Goal: Task Accomplishment & Management: Use online tool/utility

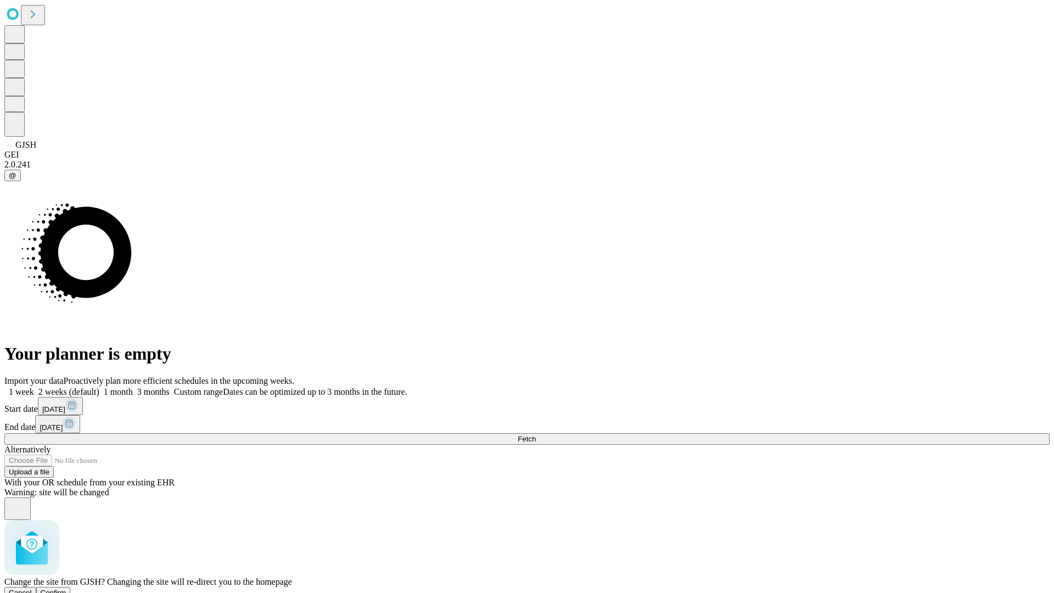
click at [66, 588] on span "Confirm" at bounding box center [54, 592] width 26 height 8
click at [99, 387] on label "2 weeks (default)" at bounding box center [66, 391] width 65 height 9
click at [536, 435] on span "Fetch" at bounding box center [526, 439] width 18 height 8
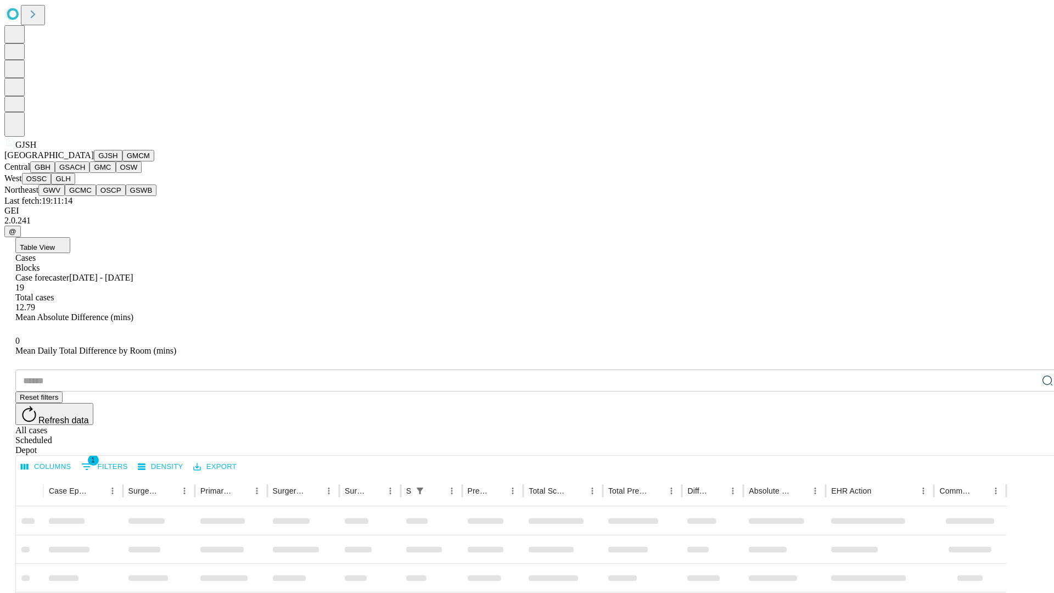
click at [122, 161] on button "GMCM" at bounding box center [138, 156] width 32 height 12
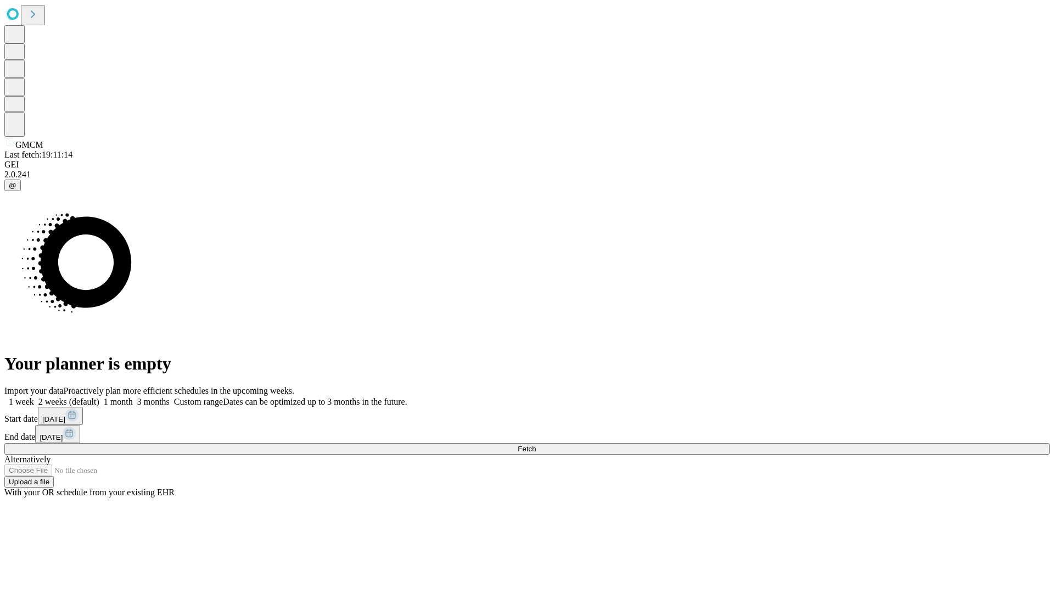
click at [99, 397] on label "2 weeks (default)" at bounding box center [66, 401] width 65 height 9
click at [536, 444] on span "Fetch" at bounding box center [526, 448] width 18 height 8
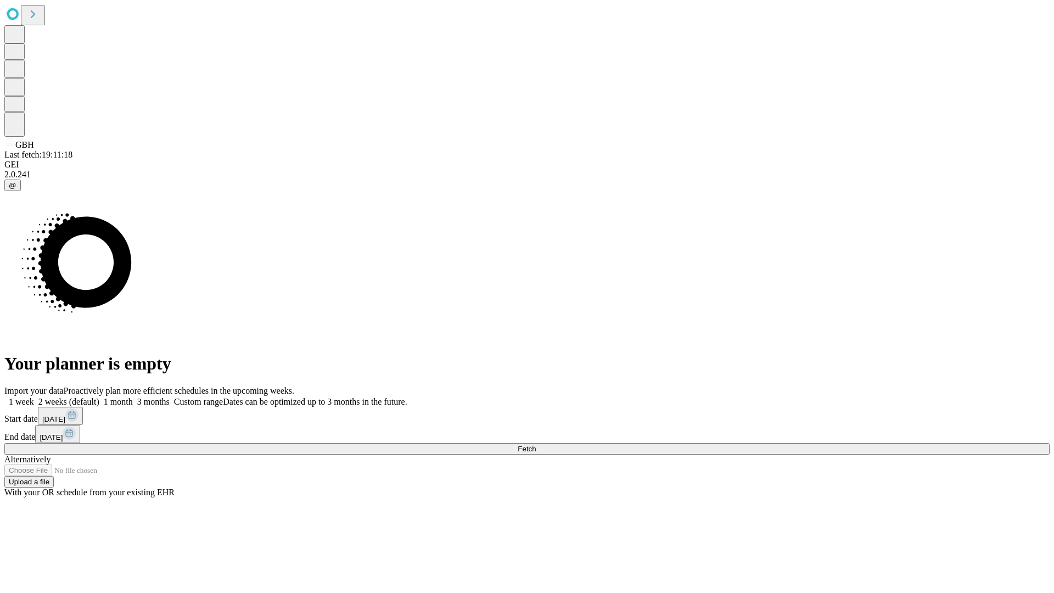
click at [99, 397] on label "2 weeks (default)" at bounding box center [66, 401] width 65 height 9
click at [536, 444] on span "Fetch" at bounding box center [526, 448] width 18 height 8
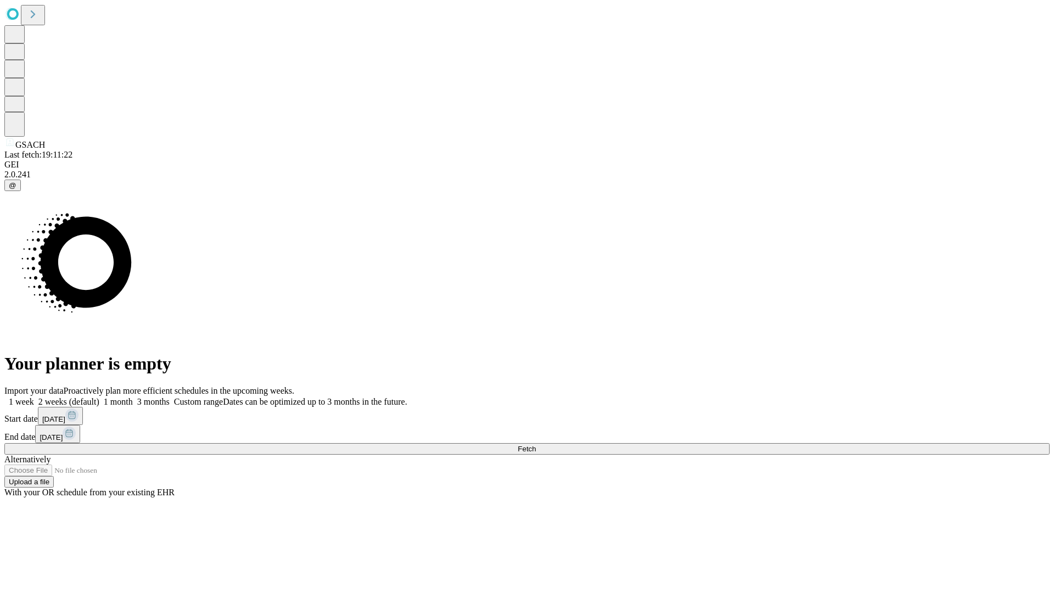
click at [99, 397] on label "2 weeks (default)" at bounding box center [66, 401] width 65 height 9
click at [536, 444] on span "Fetch" at bounding box center [526, 448] width 18 height 8
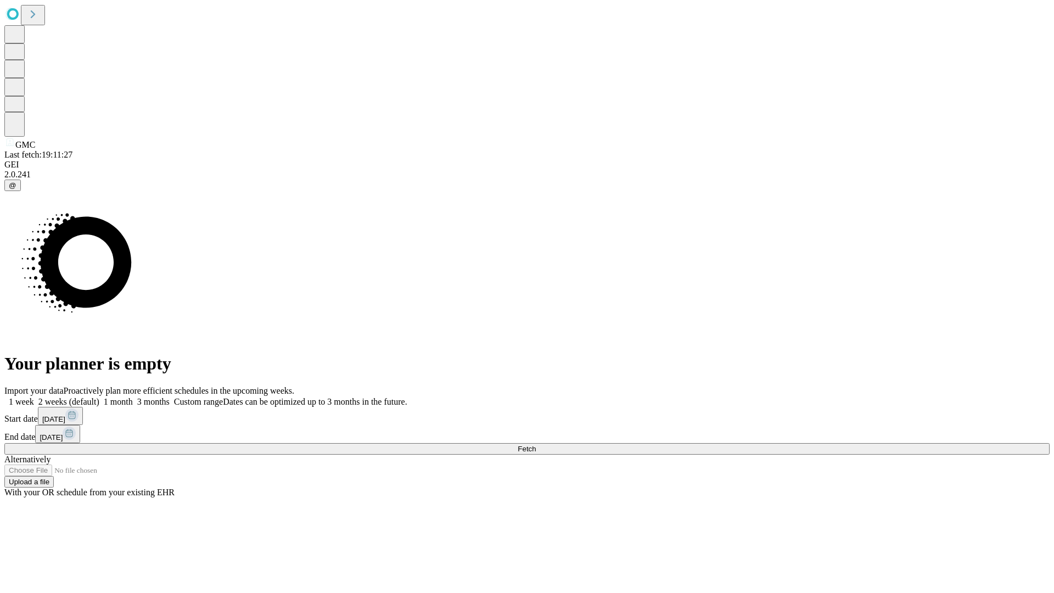
click at [99, 397] on label "2 weeks (default)" at bounding box center [66, 401] width 65 height 9
click at [536, 444] on span "Fetch" at bounding box center [526, 448] width 18 height 8
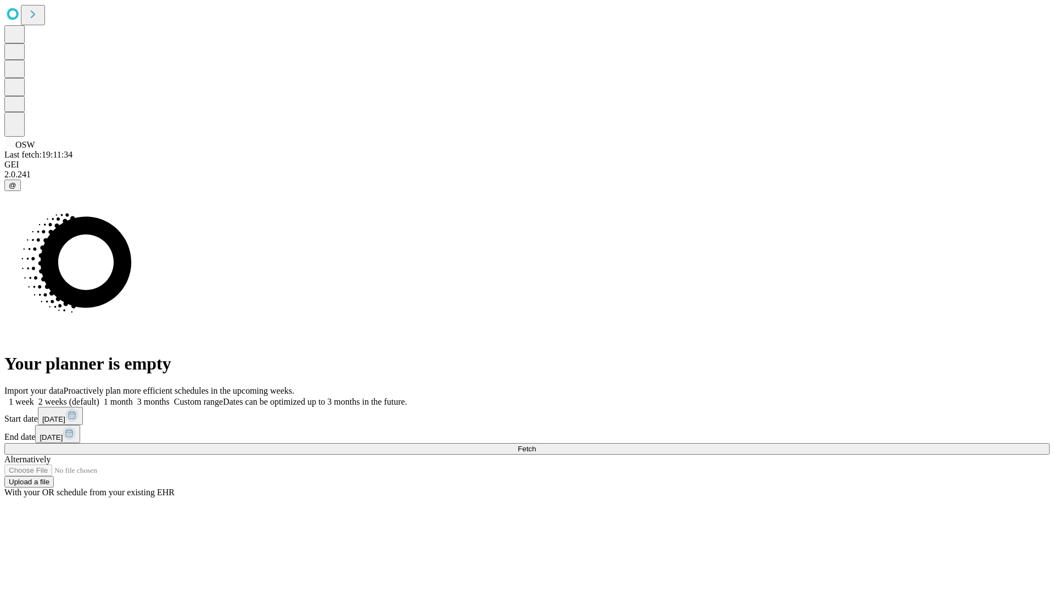
click at [99, 397] on label "2 weeks (default)" at bounding box center [66, 401] width 65 height 9
click at [536, 444] on span "Fetch" at bounding box center [526, 448] width 18 height 8
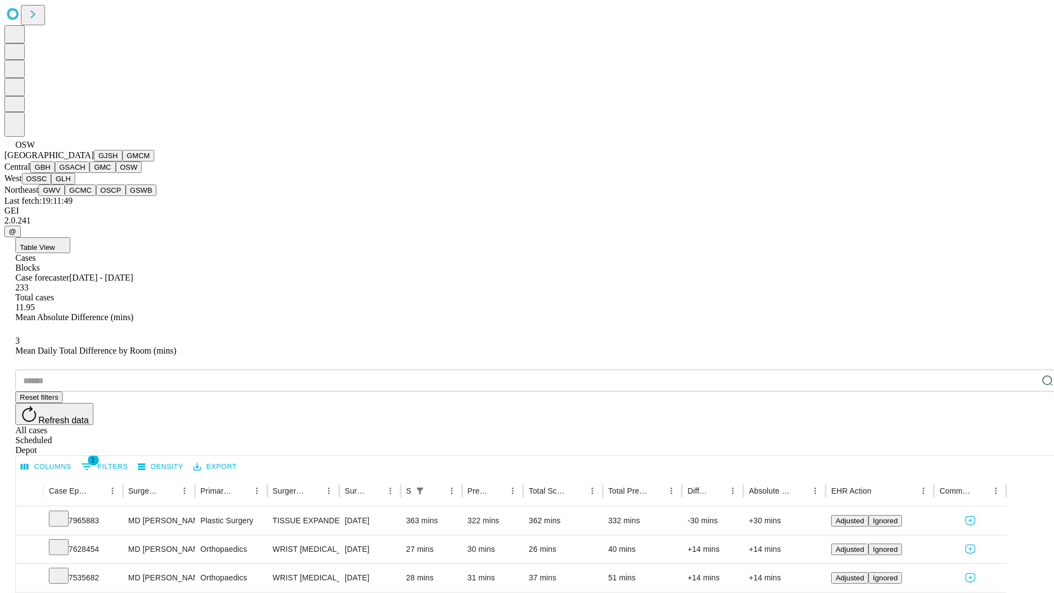
click at [52, 184] on button "OSSC" at bounding box center [37, 179] width 30 height 12
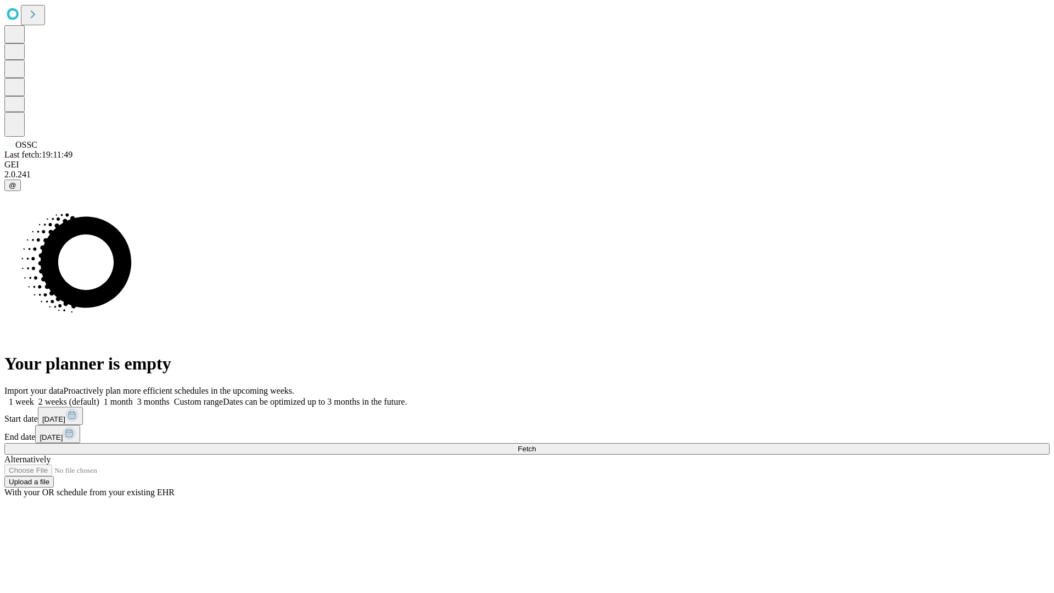
click at [99, 397] on label "2 weeks (default)" at bounding box center [66, 401] width 65 height 9
click at [536, 444] on span "Fetch" at bounding box center [526, 448] width 18 height 8
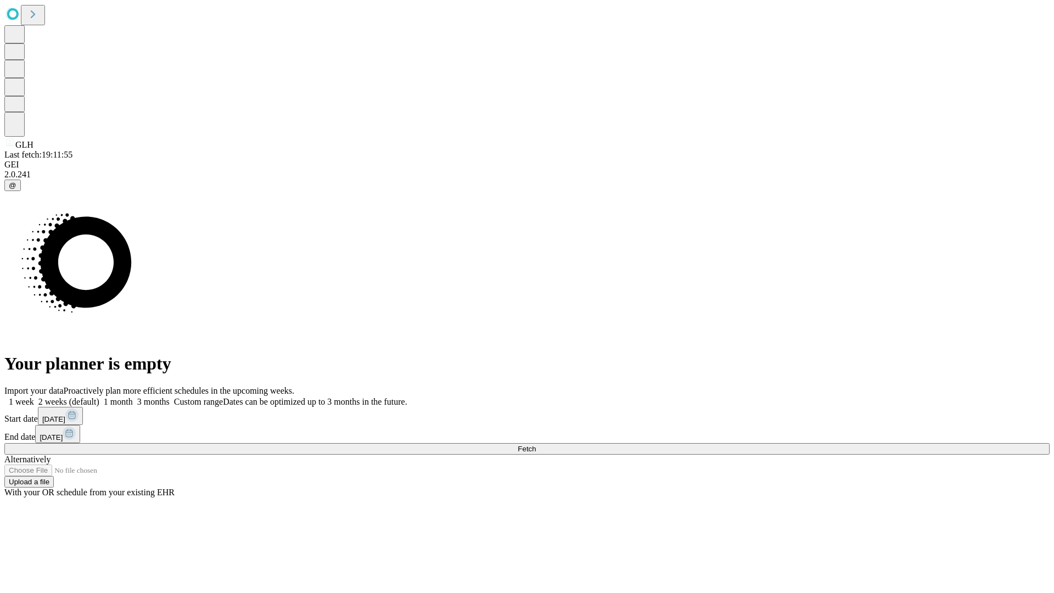
click at [99, 397] on label "2 weeks (default)" at bounding box center [66, 401] width 65 height 9
click at [536, 444] on span "Fetch" at bounding box center [526, 448] width 18 height 8
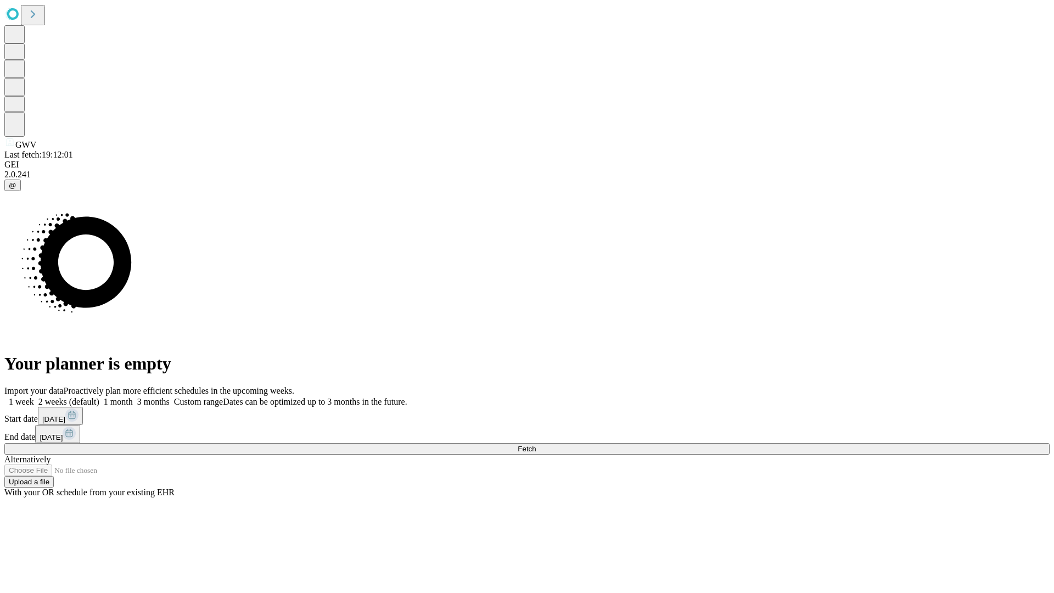
click at [99, 397] on label "2 weeks (default)" at bounding box center [66, 401] width 65 height 9
click at [536, 444] on span "Fetch" at bounding box center [526, 448] width 18 height 8
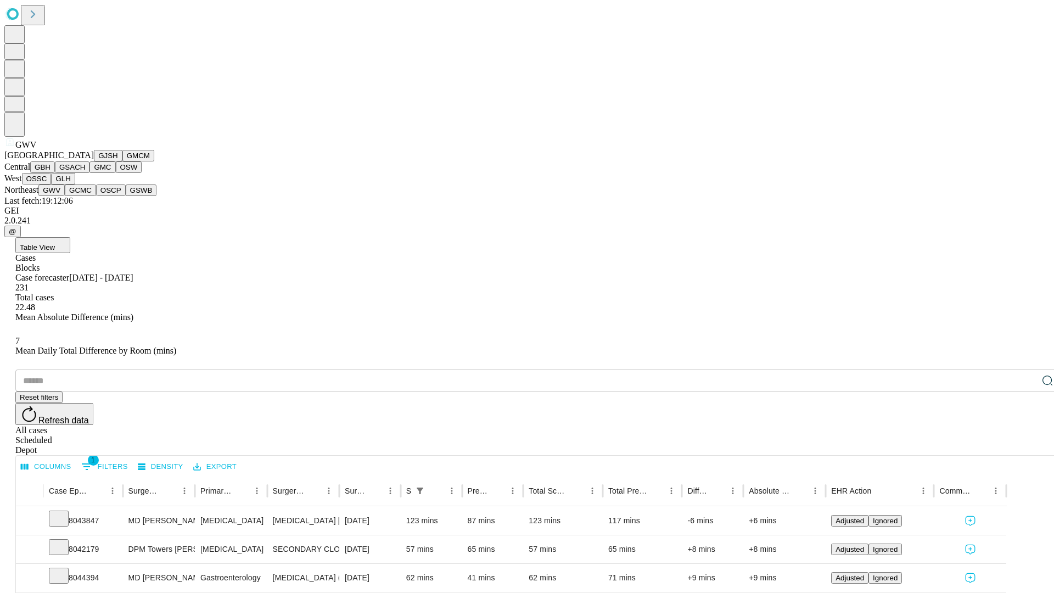
click at [85, 196] on button "GCMC" at bounding box center [80, 190] width 31 height 12
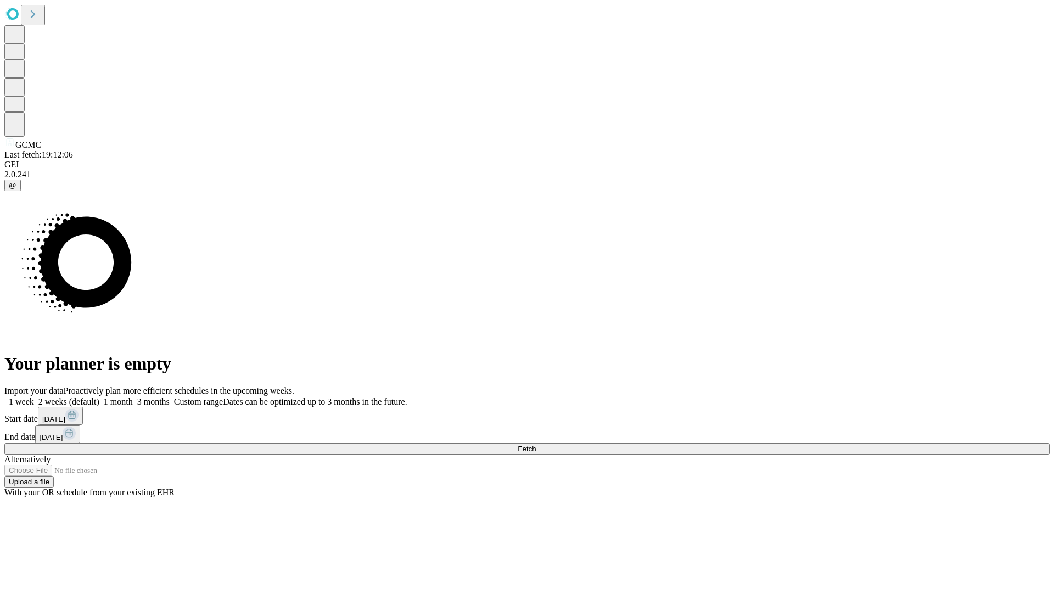
click at [99, 397] on label "2 weeks (default)" at bounding box center [66, 401] width 65 height 9
click at [536, 444] on span "Fetch" at bounding box center [526, 448] width 18 height 8
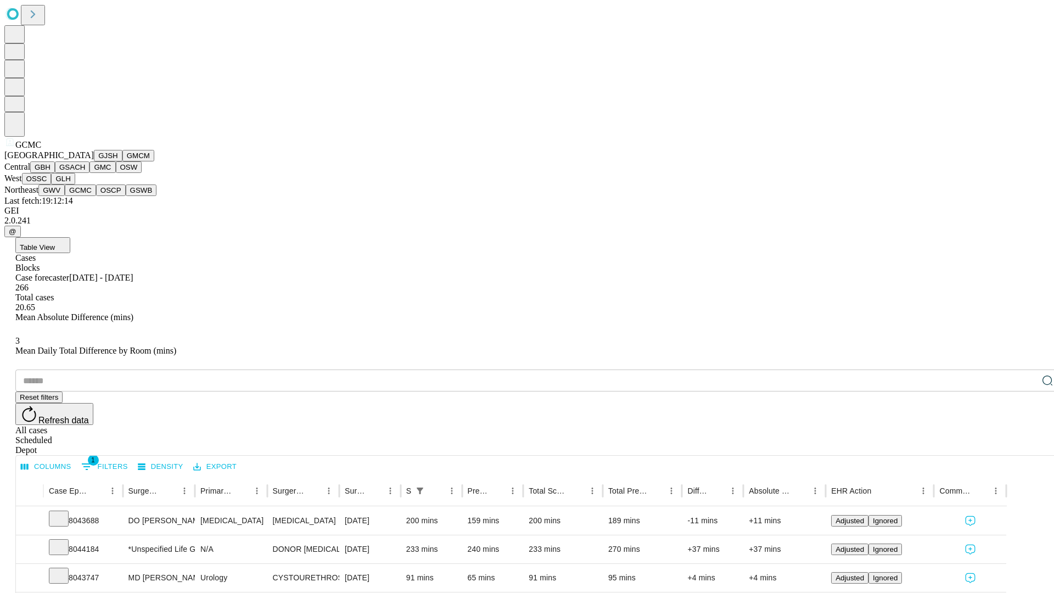
click at [96, 196] on button "OSCP" at bounding box center [111, 190] width 30 height 12
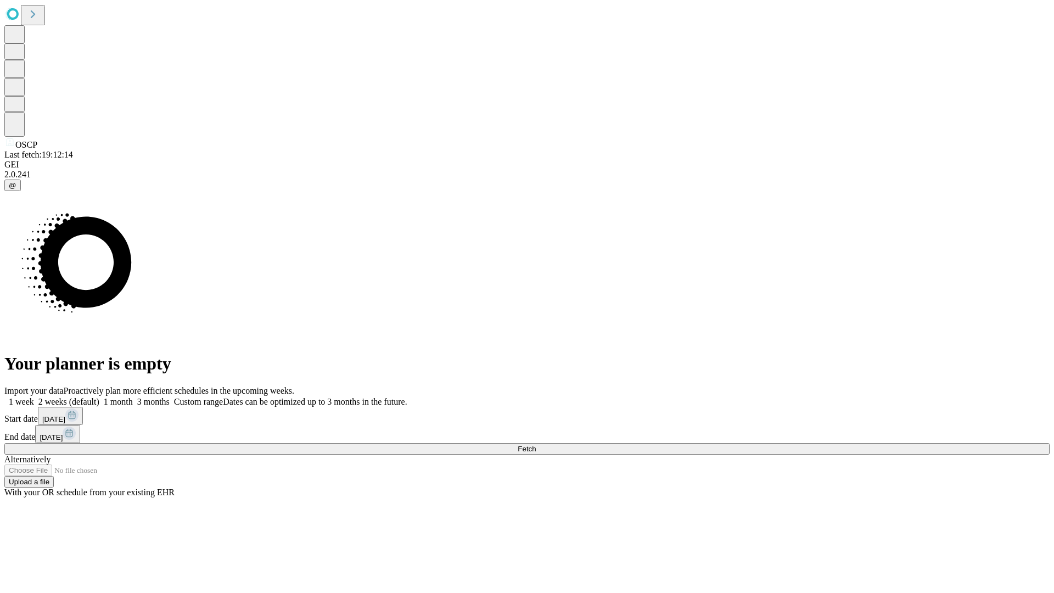
click at [99, 397] on label "2 weeks (default)" at bounding box center [66, 401] width 65 height 9
click at [536, 444] on span "Fetch" at bounding box center [526, 448] width 18 height 8
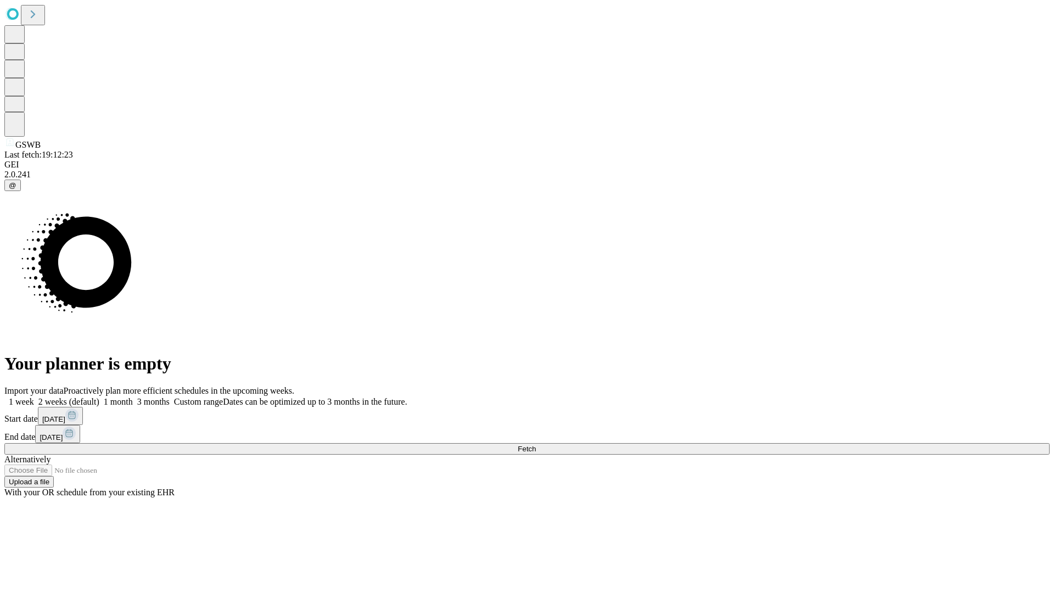
click at [99, 397] on label "2 weeks (default)" at bounding box center [66, 401] width 65 height 9
click at [536, 444] on span "Fetch" at bounding box center [526, 448] width 18 height 8
